Goal: Information Seeking & Learning: Learn about a topic

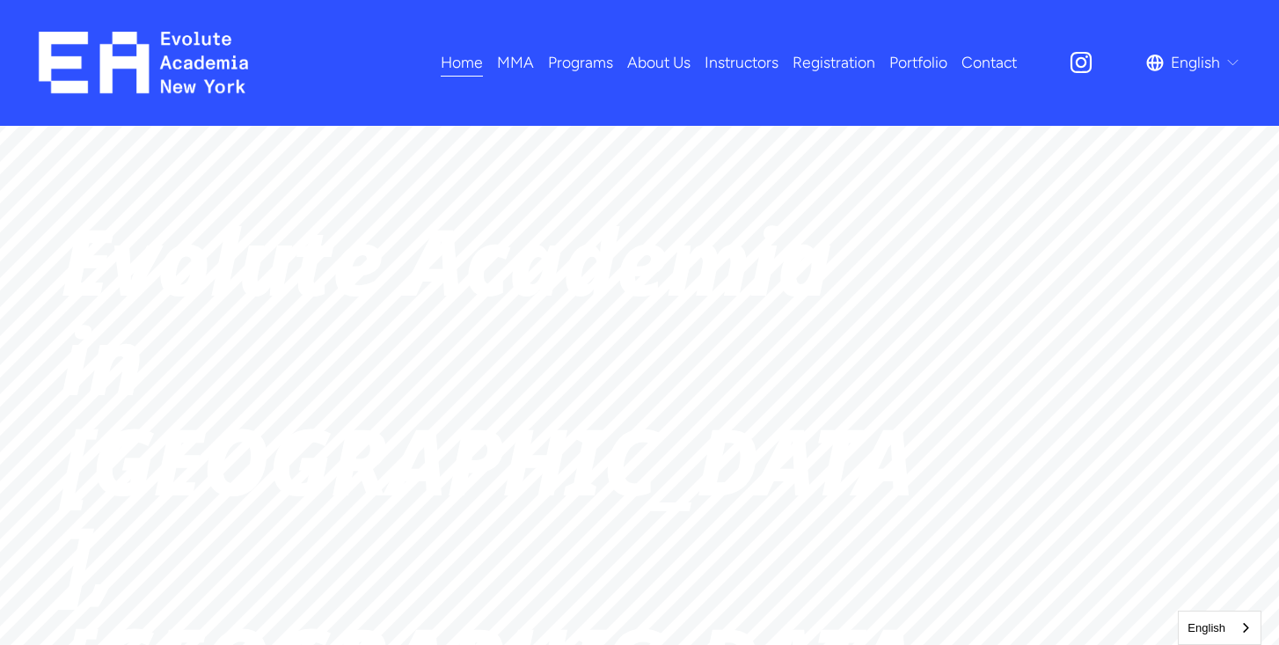
click at [0, 0] on span "Dance" at bounding box center [0, 0] width 0 height 0
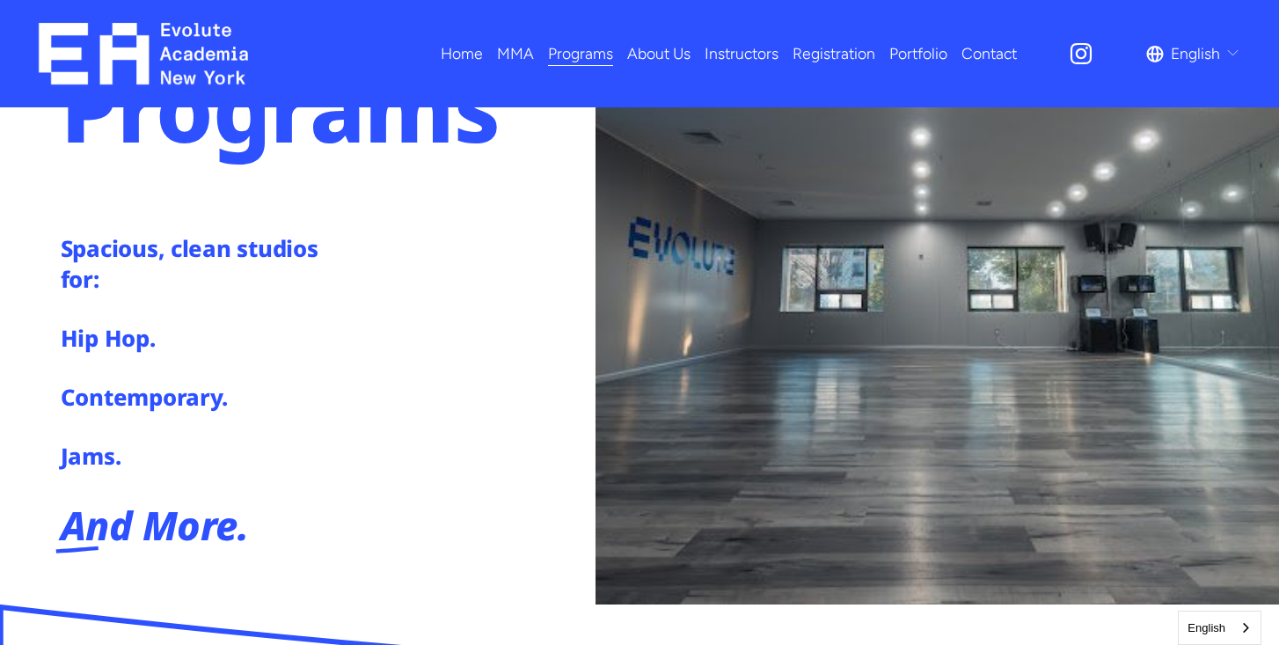
scroll to position [246, 0]
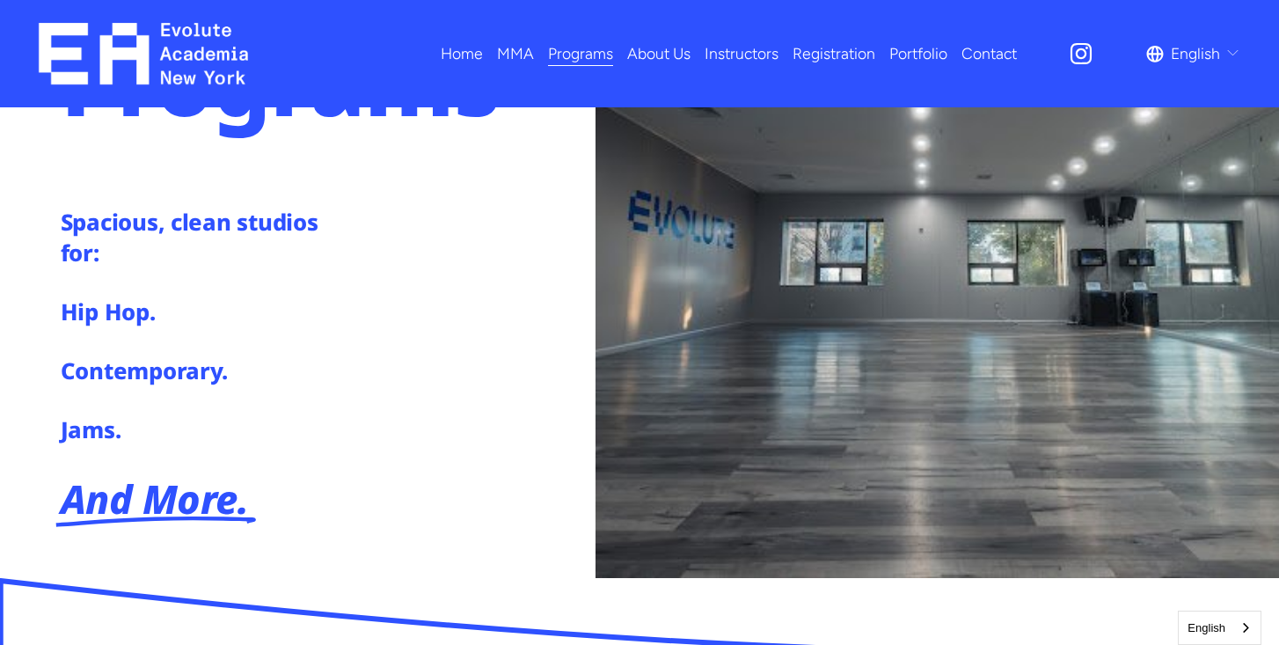
click at [128, 318] on h4 "Hip Hop." at bounding box center [202, 311] width 282 height 31
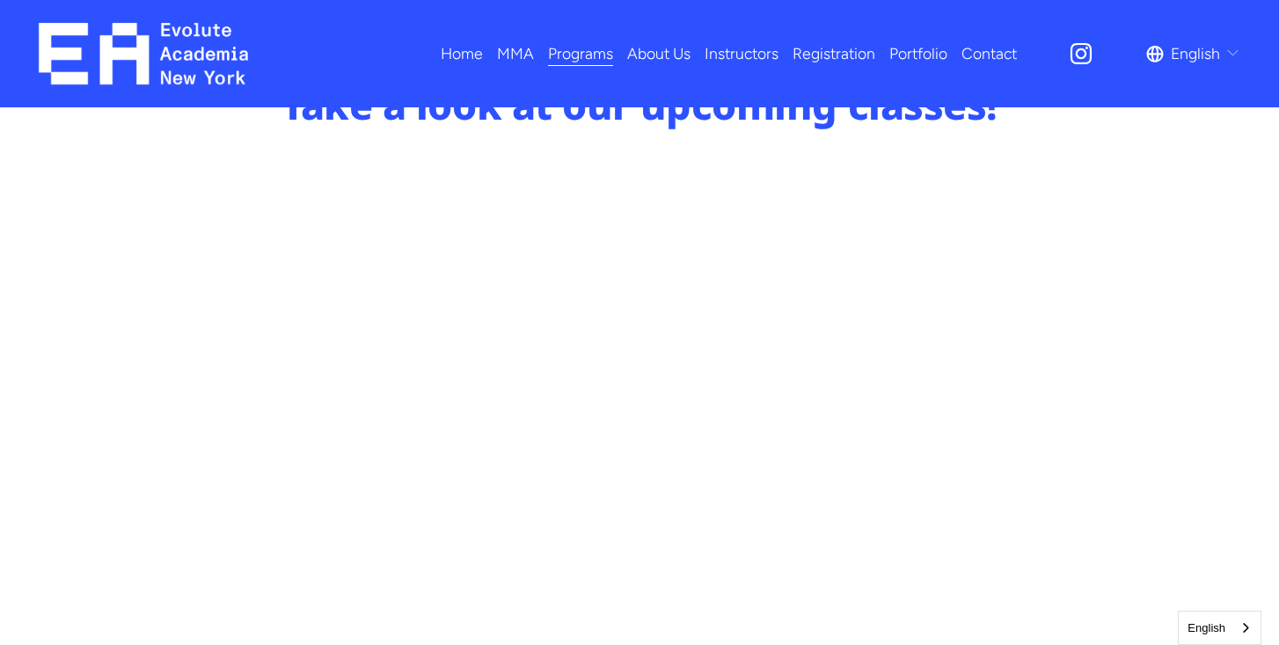
scroll to position [880, 0]
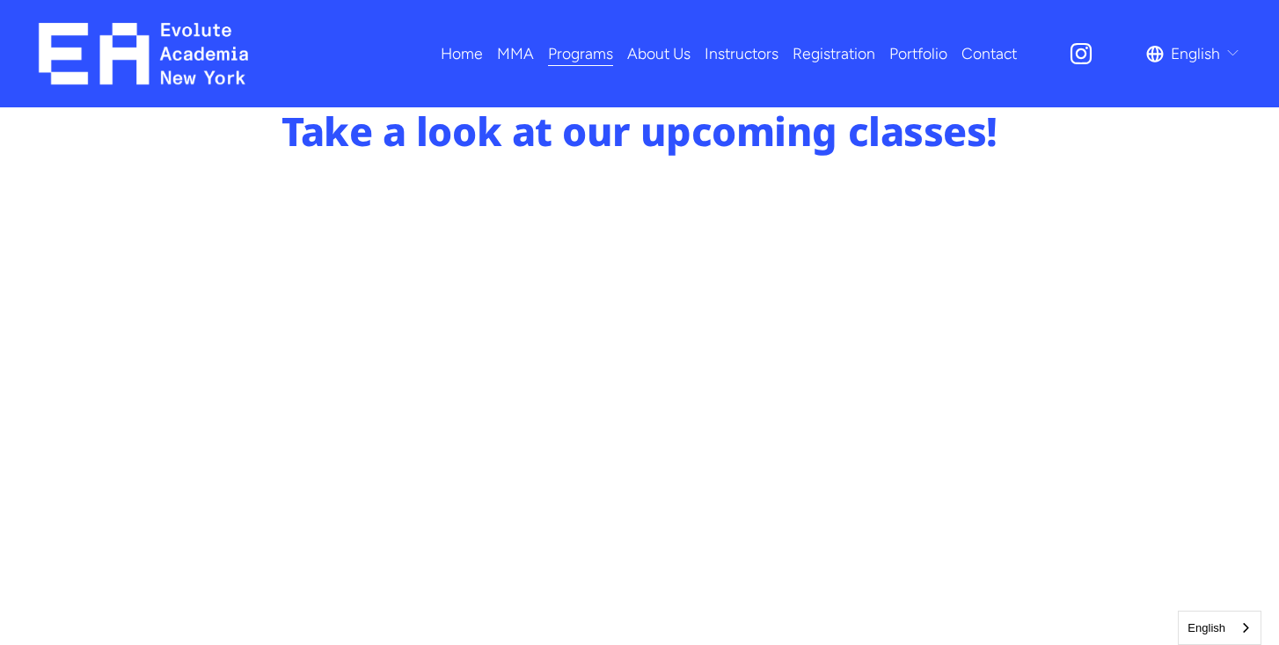
click at [0, 0] on span "Adults MMA" at bounding box center [0, 0] width 0 height 0
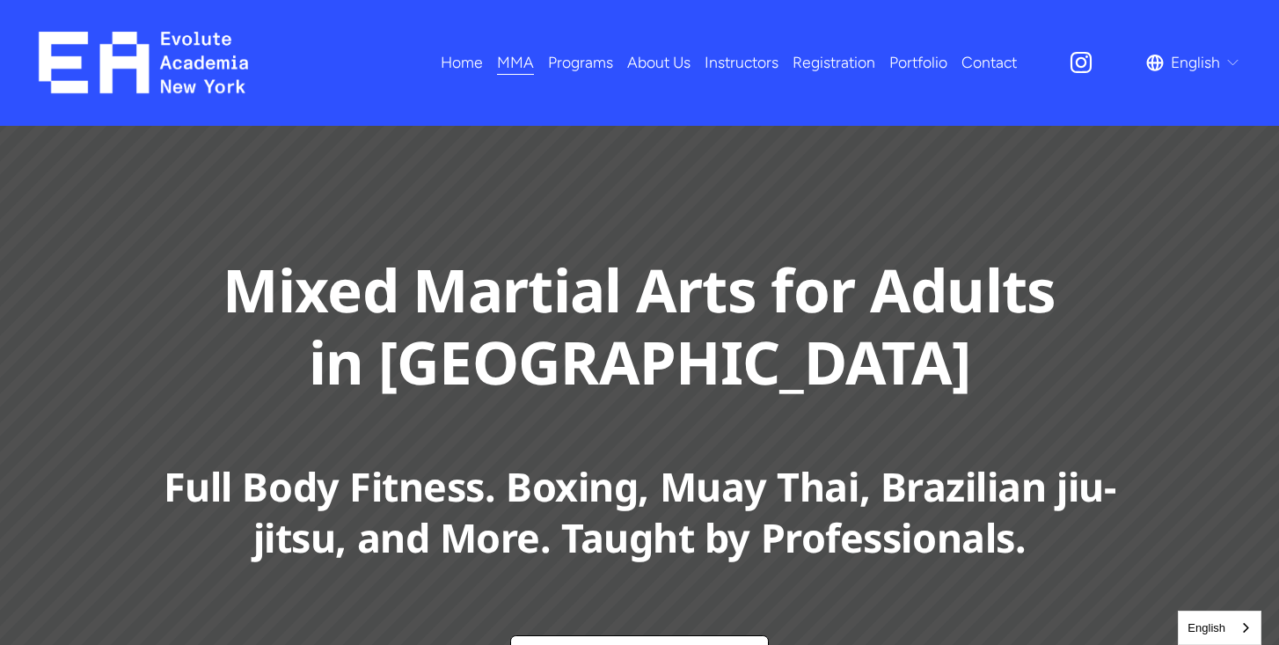
click at [0, 0] on span "Dance" at bounding box center [0, 0] width 0 height 0
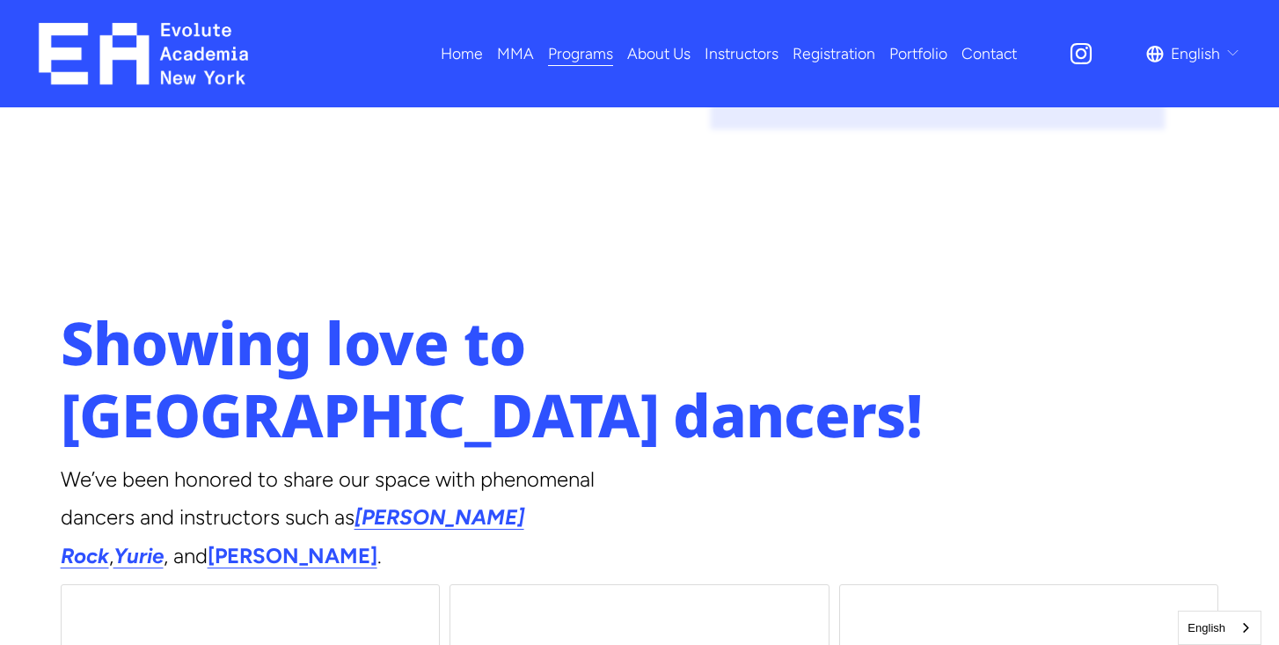
scroll to position [2498, 0]
